Goal: Transaction & Acquisition: Purchase product/service

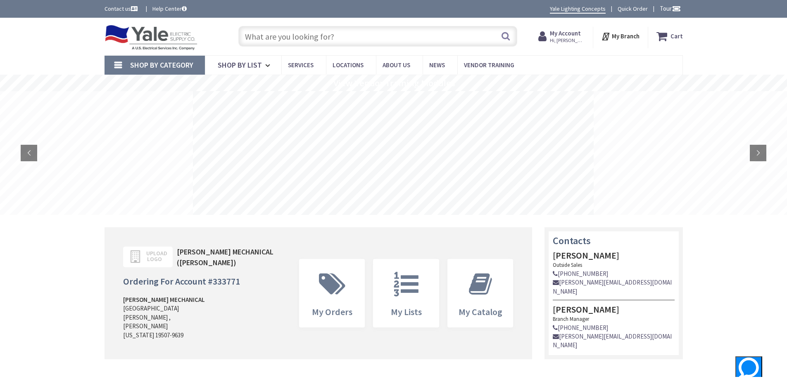
click at [419, 36] on input "text" at bounding box center [377, 36] width 279 height 21
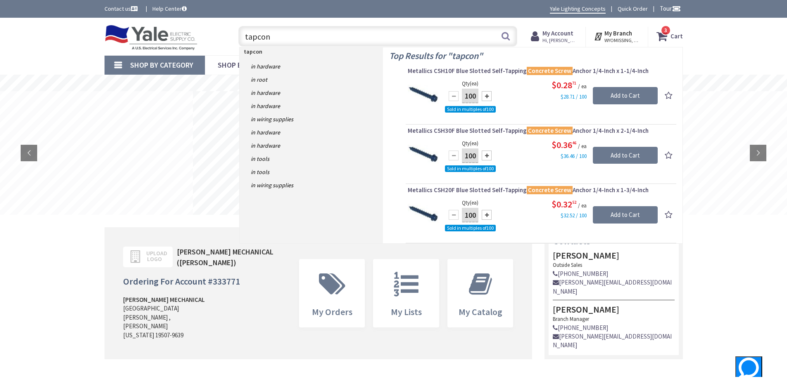
drag, startPoint x: 294, startPoint y: 36, endPoint x: 147, endPoint y: 42, distance: 147.1
click at [149, 41] on div "Toggle Nav tapcon tapcon Search 3 3 3 items Cart My Cart 3" at bounding box center [393, 37] width 590 height 28
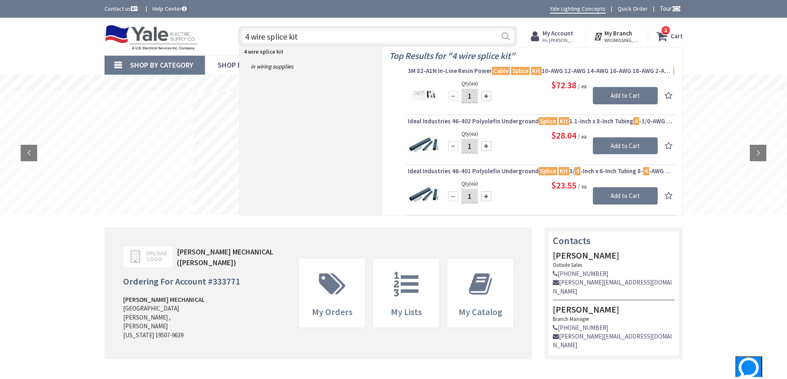
type input "4 wire splice kit"
click at [506, 37] on button "Search" at bounding box center [505, 36] width 11 height 19
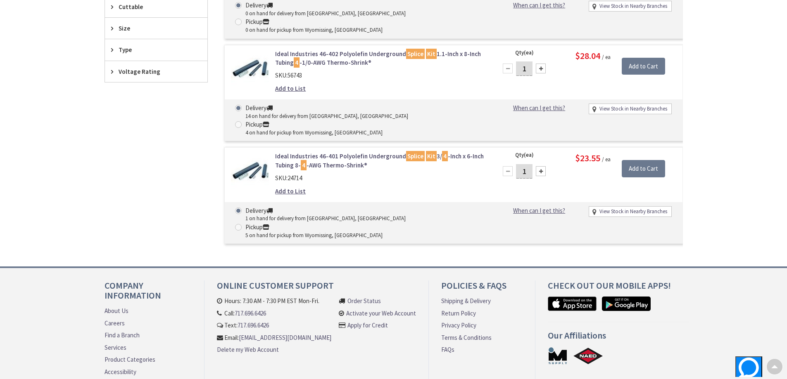
scroll to position [22, 0]
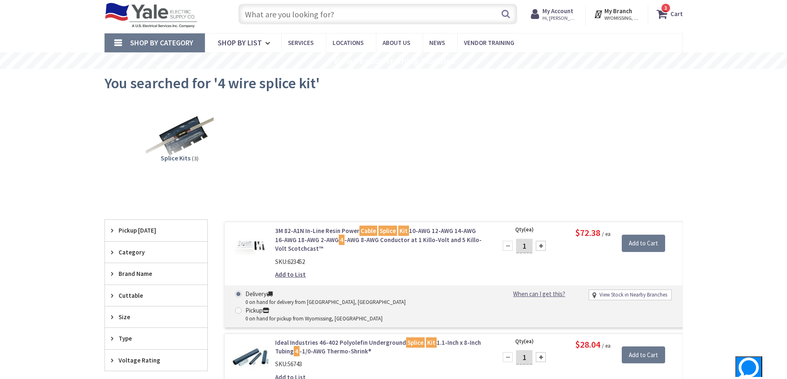
click at [294, 15] on input "text" at bounding box center [377, 14] width 279 height 21
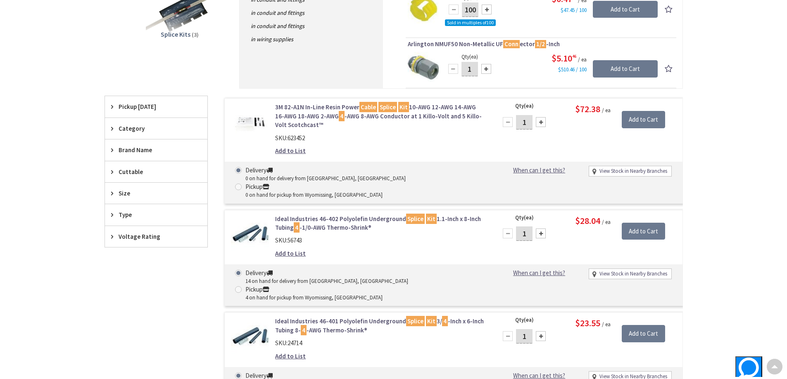
scroll to position [0, 0]
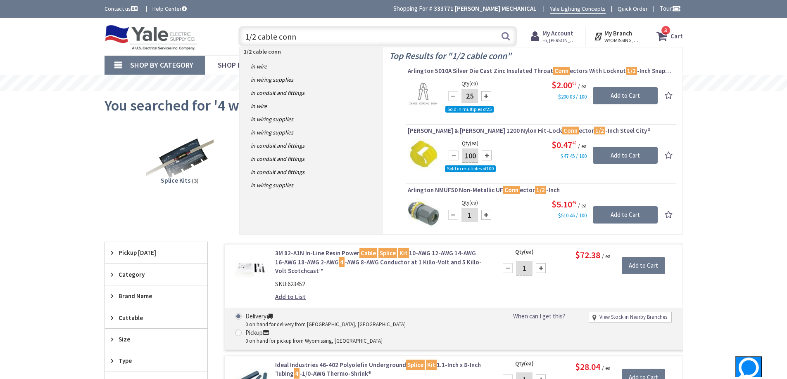
click at [263, 40] on input "1/2 cable conn" at bounding box center [377, 36] width 279 height 21
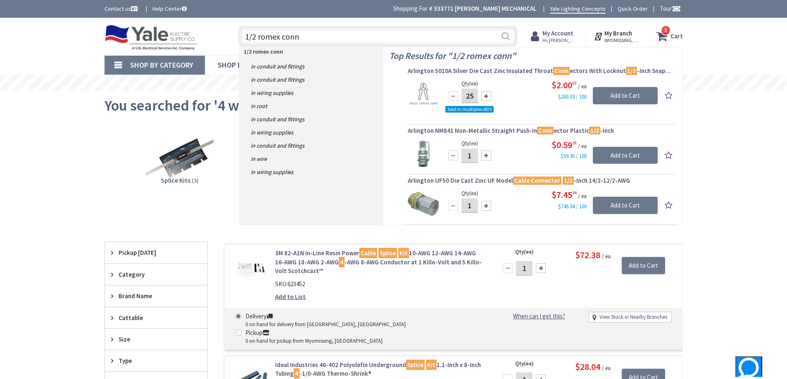
type input "1/2 romex conn"
click at [506, 34] on button "Search" at bounding box center [505, 36] width 11 height 19
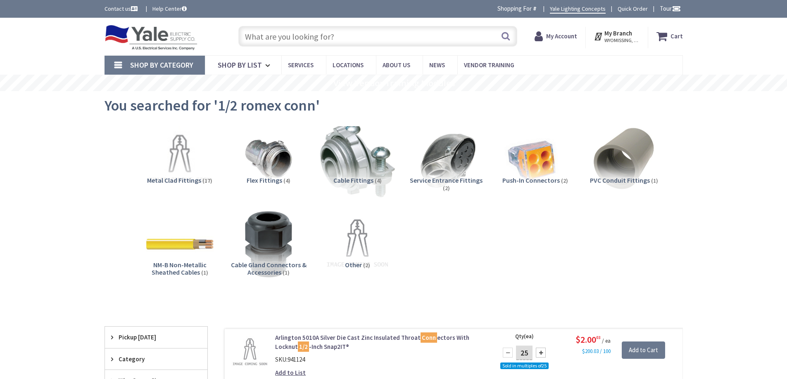
click at [362, 169] on img at bounding box center [357, 159] width 75 height 75
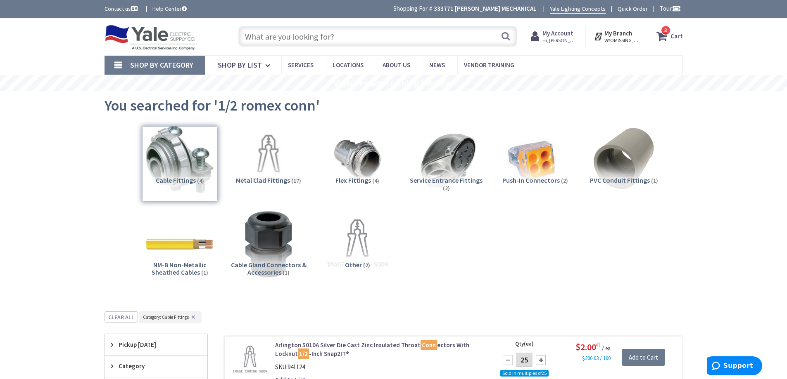
click at [192, 317] on button "✕" at bounding box center [193, 318] width 9 height 6
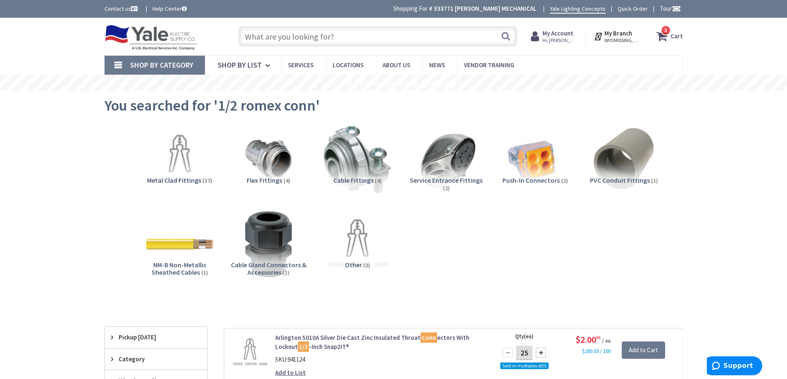
click at [304, 40] on input "text" at bounding box center [377, 36] width 279 height 21
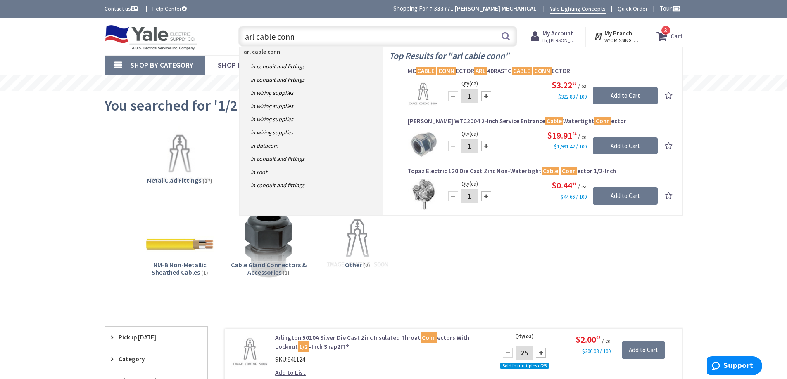
drag, startPoint x: 302, startPoint y: 40, endPoint x: 144, endPoint y: 109, distance: 172.5
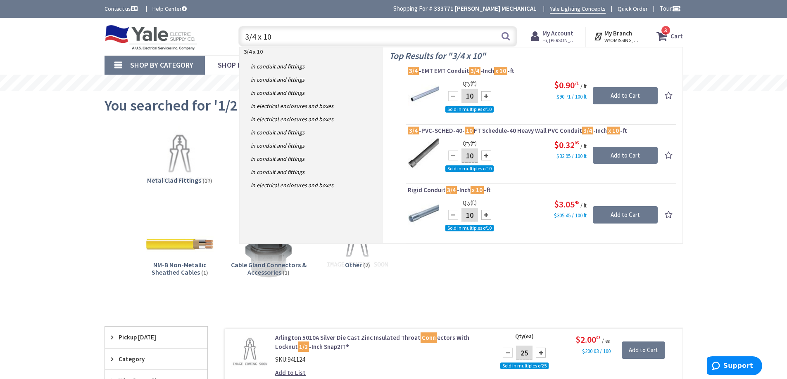
type input "3/4 x 10"
